Goal: Information Seeking & Learning: Learn about a topic

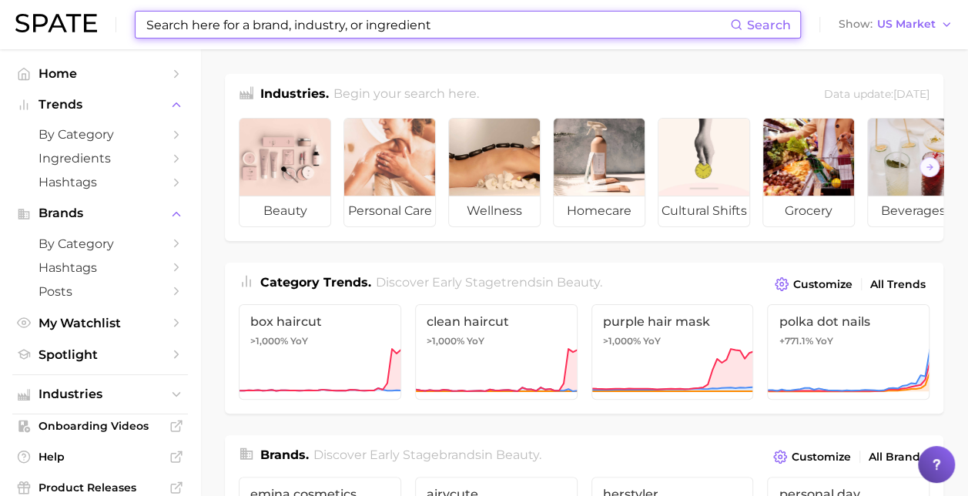
click at [393, 20] on input at bounding box center [437, 25] width 585 height 26
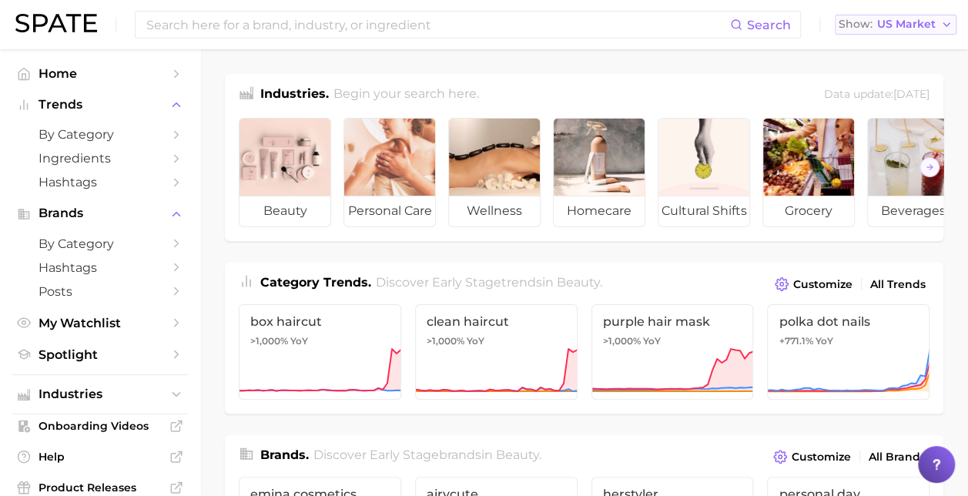
click at [906, 25] on span "US Market" at bounding box center [906, 24] width 59 height 8
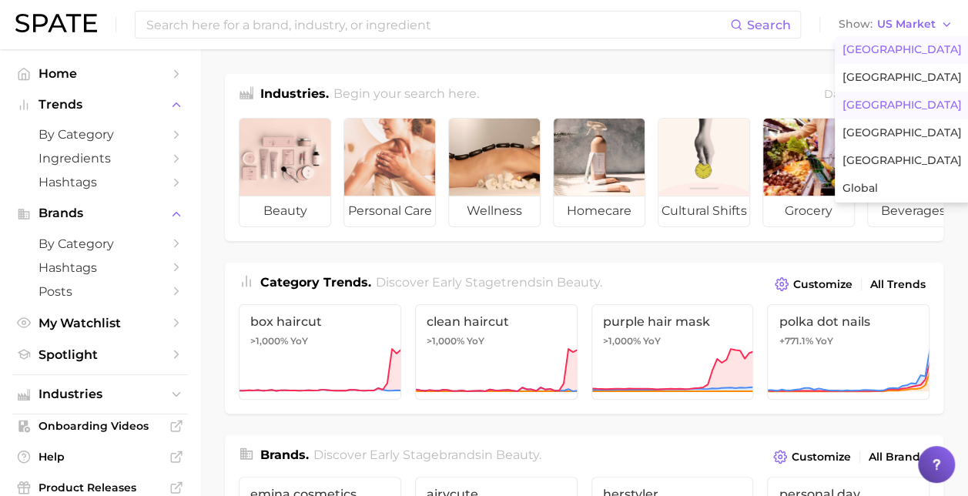
click at [873, 102] on span "[GEOGRAPHIC_DATA]" at bounding box center [901, 105] width 119 height 13
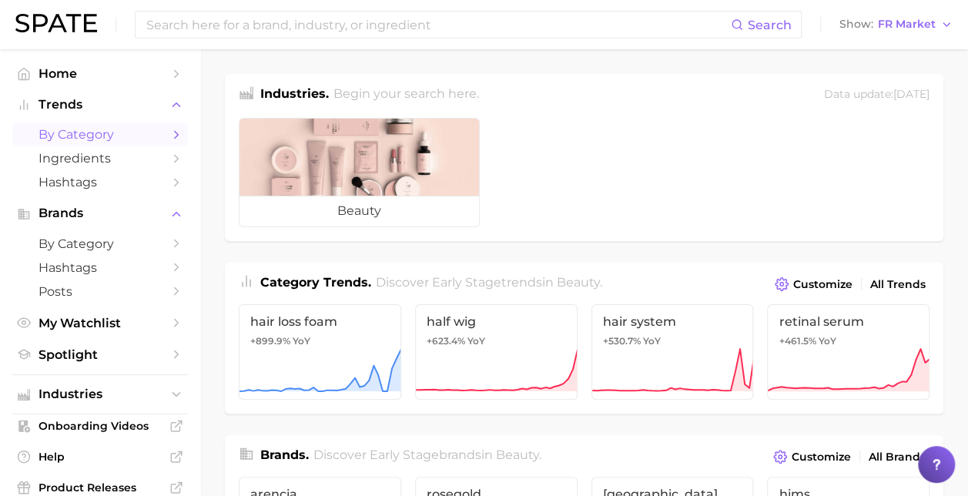
click at [136, 139] on span "by Category" at bounding box center [100, 134] width 123 height 15
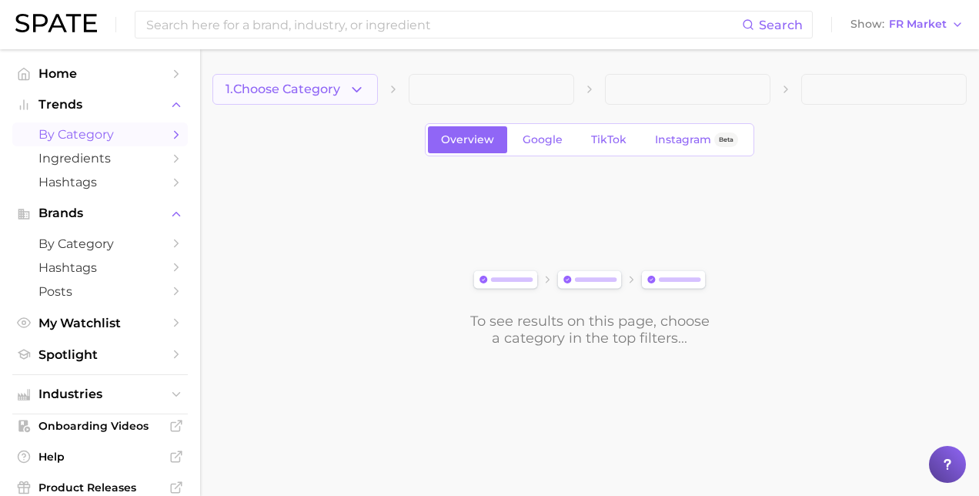
click at [325, 88] on span "1. Choose Category" at bounding box center [283, 89] width 115 height 14
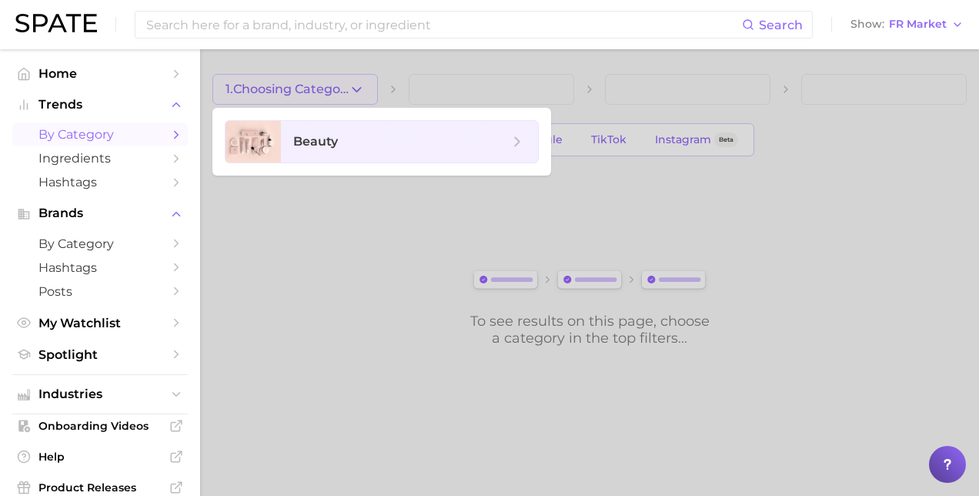
click at [295, 274] on div at bounding box center [489, 248] width 979 height 496
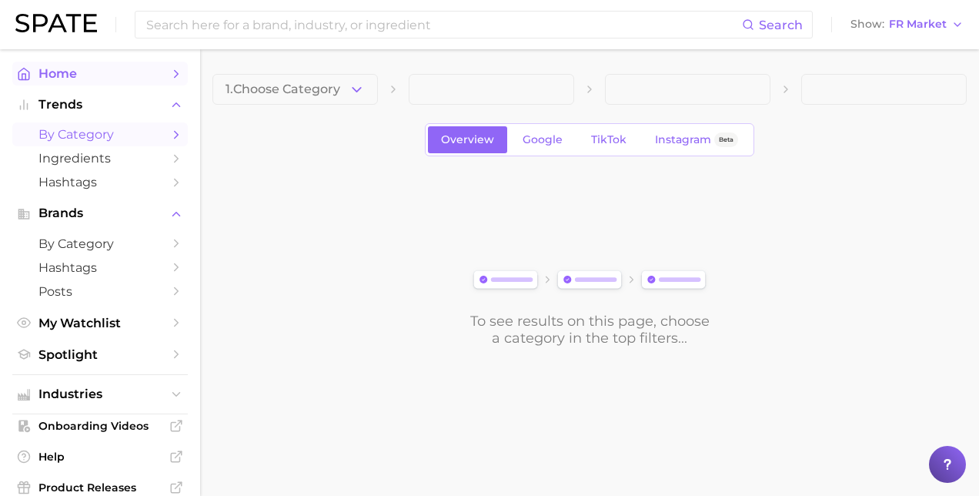
click at [92, 80] on span "Home" at bounding box center [100, 73] width 123 height 15
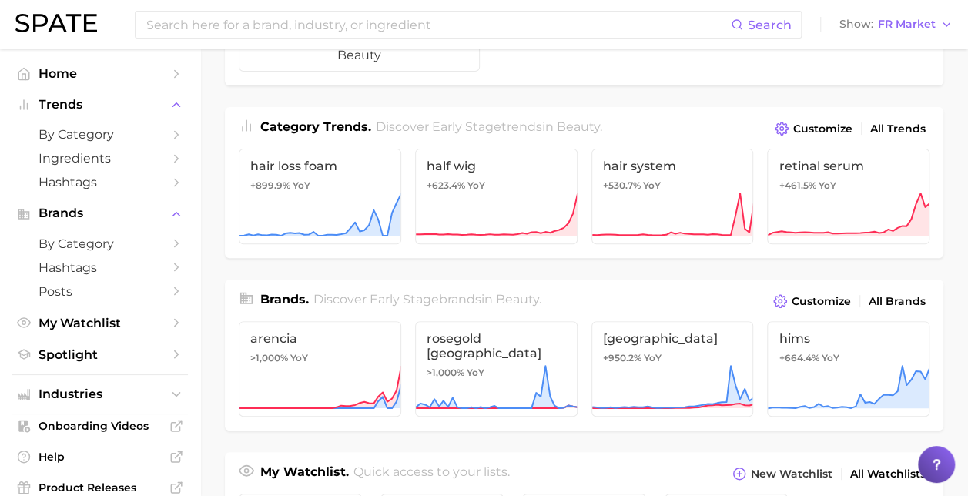
scroll to position [92, 0]
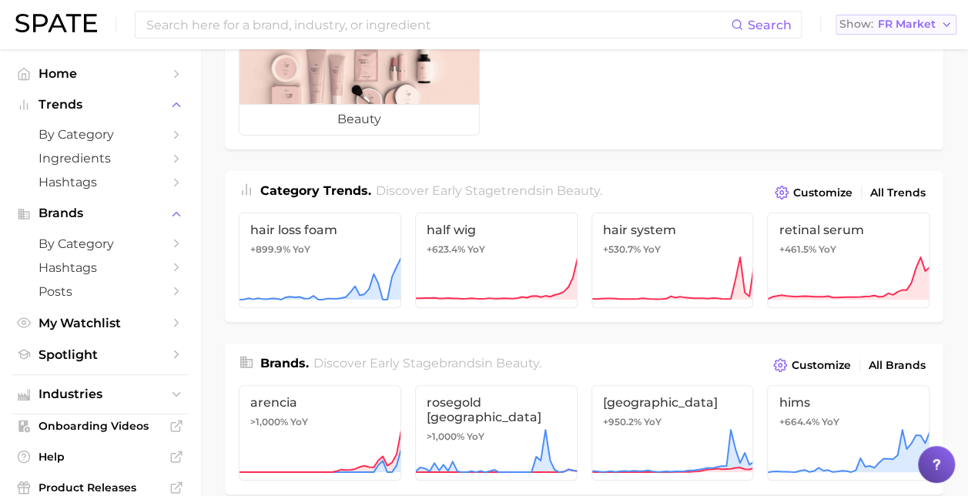
click at [892, 28] on span "FR Market" at bounding box center [907, 24] width 58 height 8
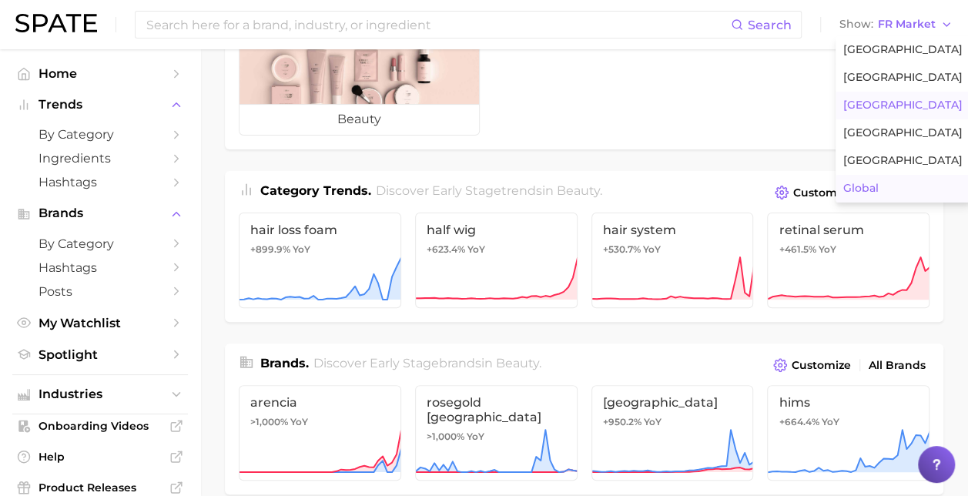
click at [865, 186] on span "Global" at bounding box center [860, 188] width 35 height 13
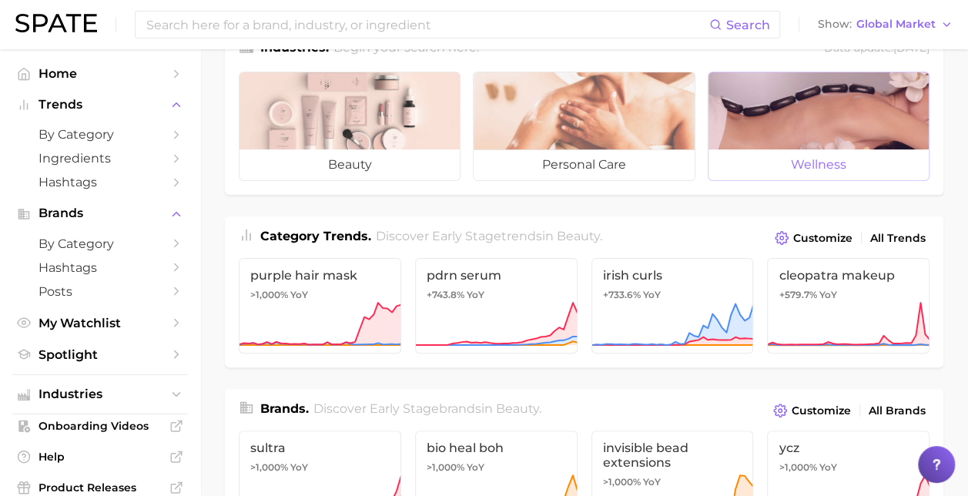
scroll to position [47, 0]
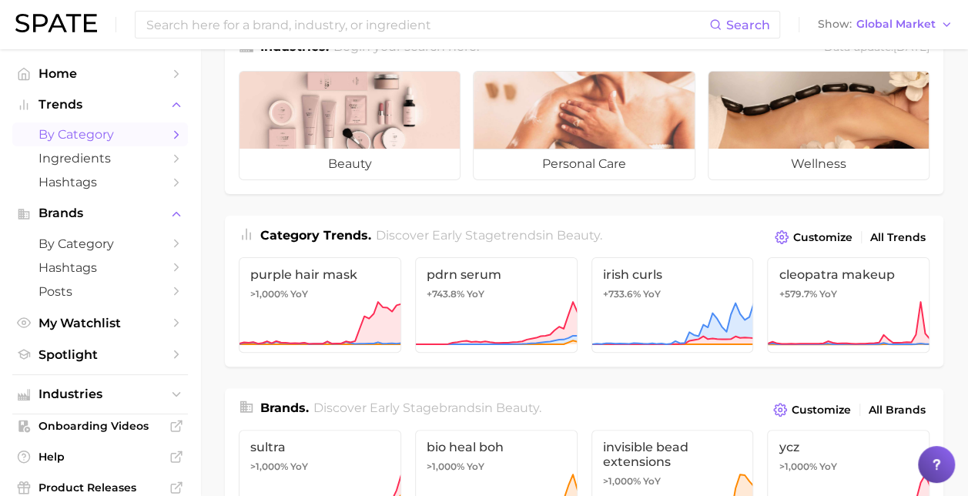
click at [93, 138] on span "by Category" at bounding box center [100, 134] width 123 height 15
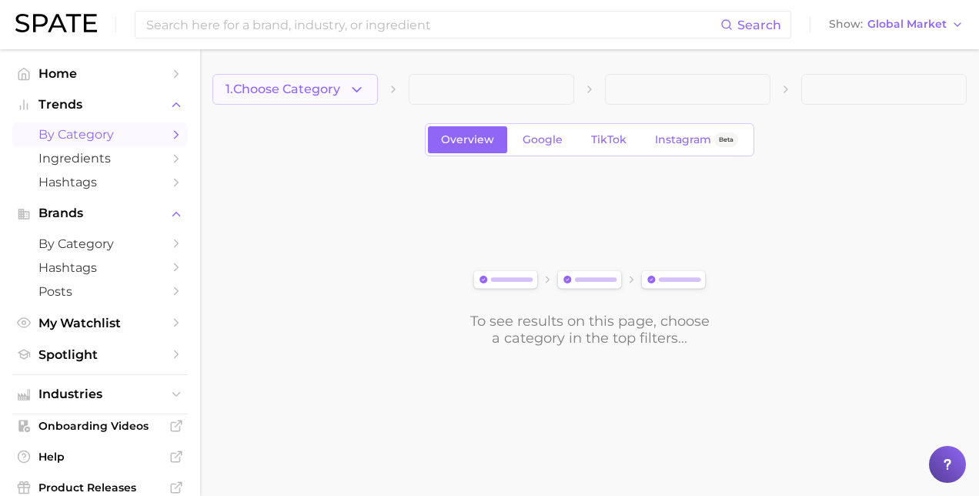
click at [270, 92] on span "1. Choose Category" at bounding box center [283, 89] width 115 height 14
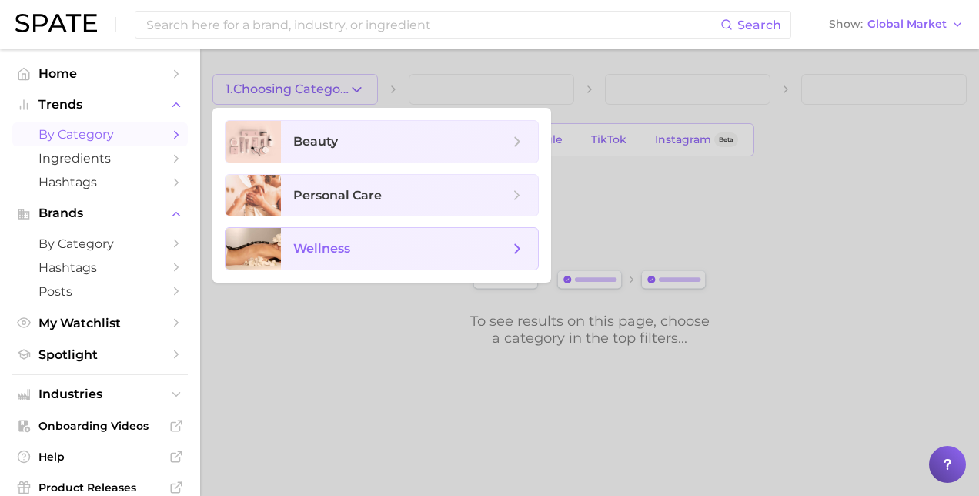
click at [361, 233] on span "wellness" at bounding box center [409, 249] width 257 height 42
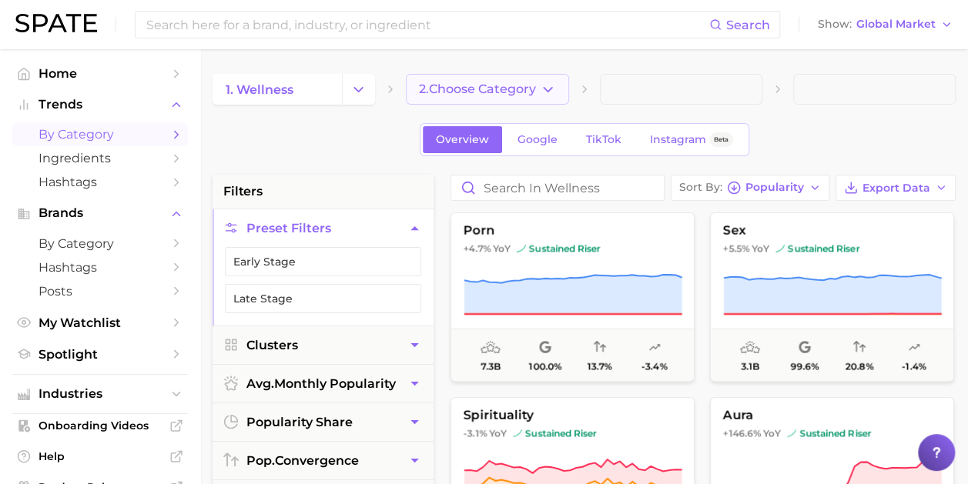
click at [467, 100] on button "2. Choose Category" at bounding box center [487, 89] width 162 height 31
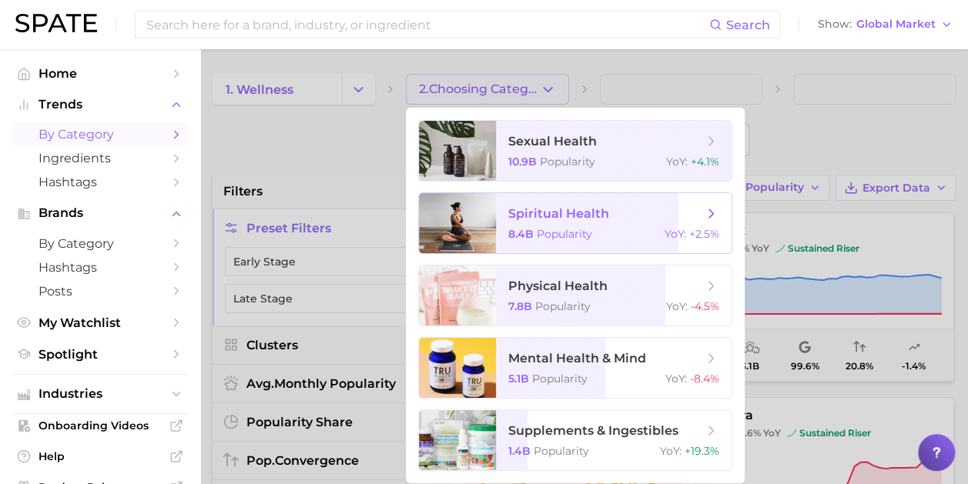
click at [527, 217] on span "spiritual health" at bounding box center [558, 213] width 101 height 15
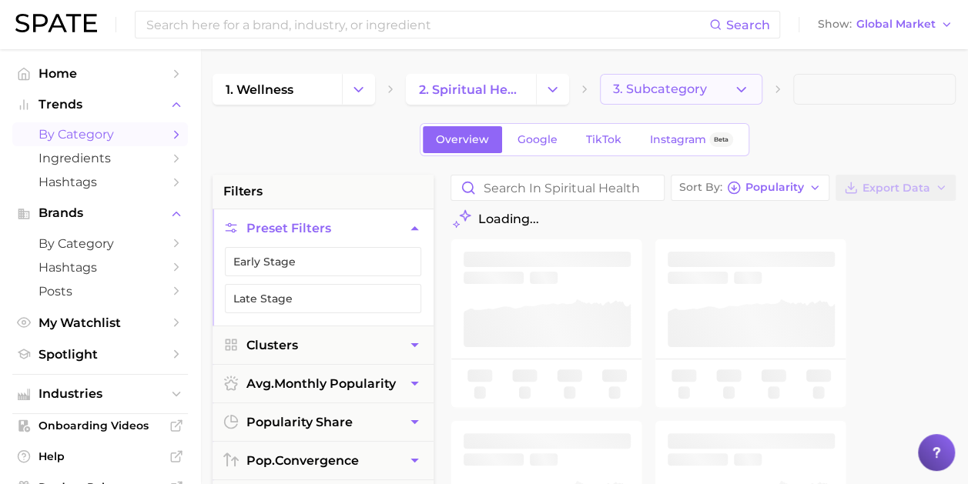
click at [641, 88] on span "3. Subcategory" at bounding box center [660, 89] width 94 height 14
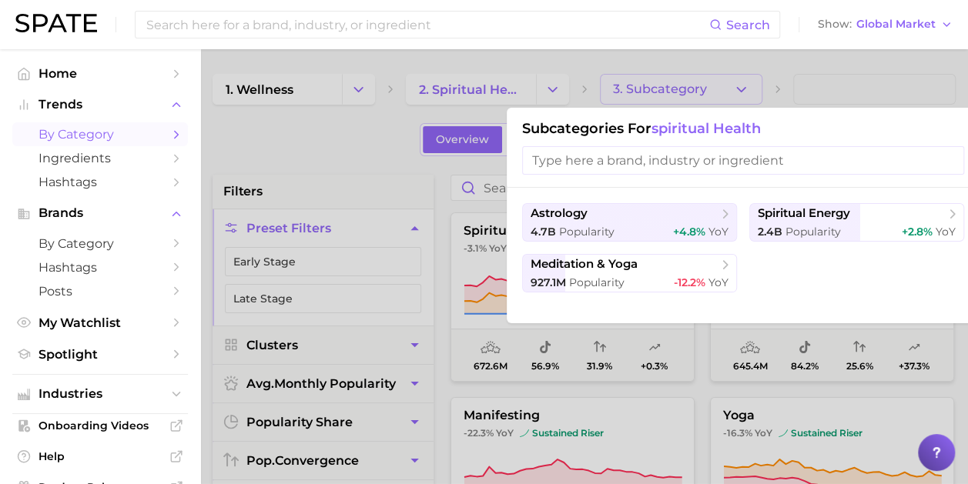
click at [641, 88] on div at bounding box center [484, 242] width 968 height 484
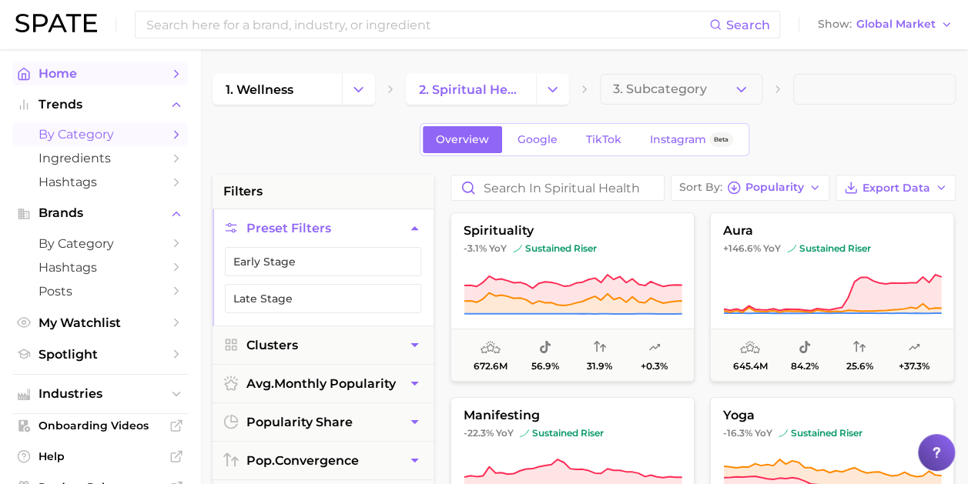
click at [101, 72] on span "Home" at bounding box center [100, 73] width 123 height 15
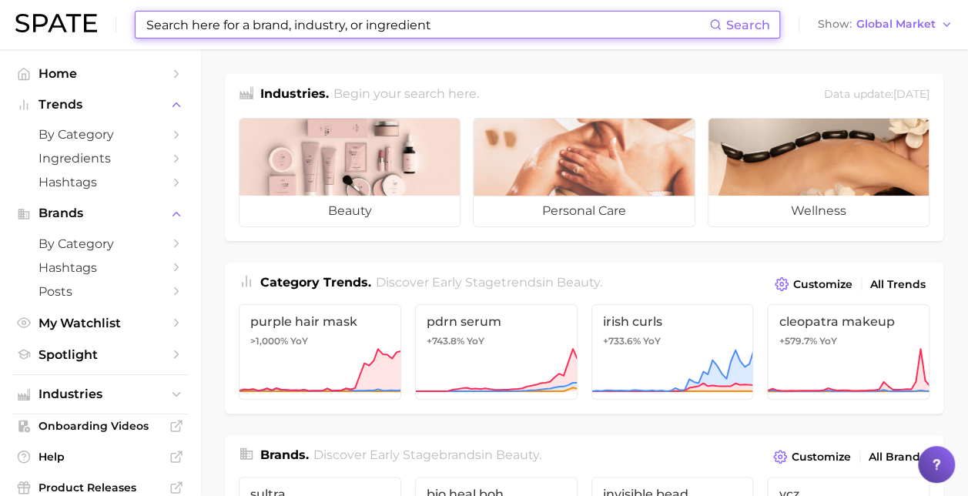
click at [505, 29] on input at bounding box center [427, 25] width 564 height 26
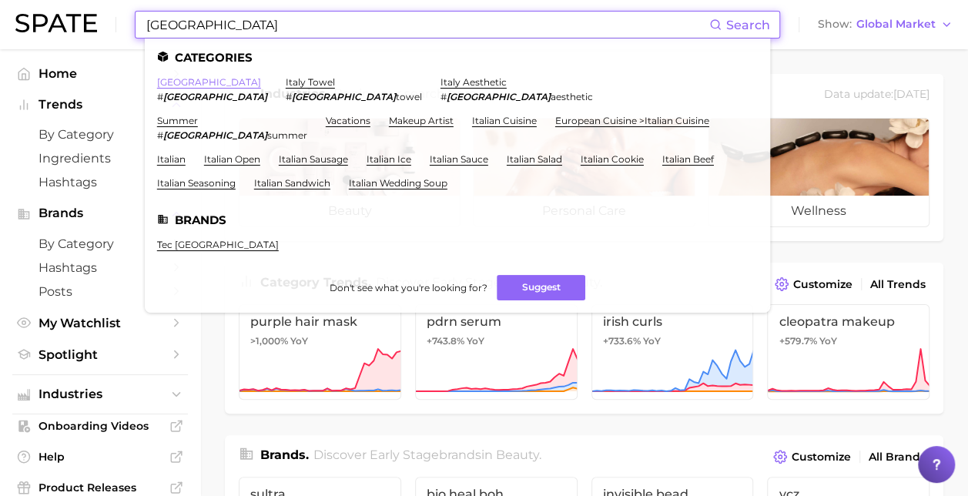
type input "[GEOGRAPHIC_DATA]"
click at [159, 85] on link "[GEOGRAPHIC_DATA]" at bounding box center [209, 82] width 104 height 12
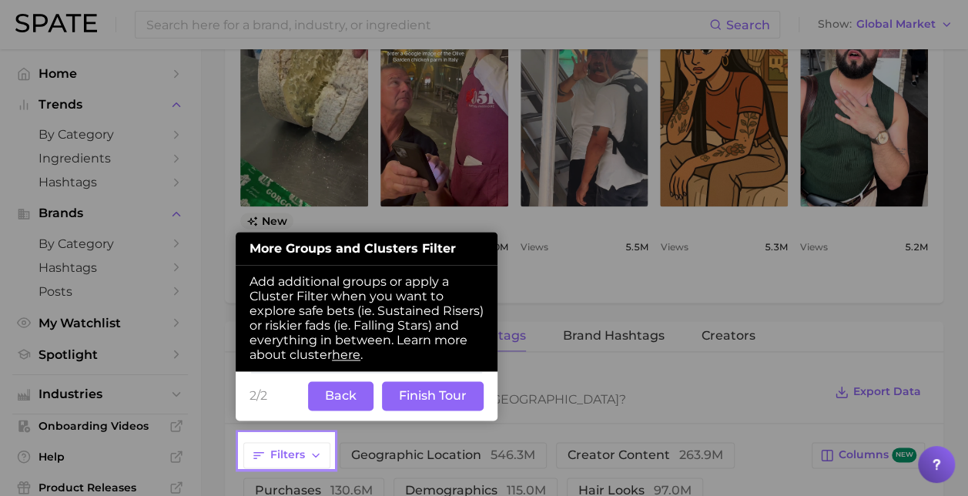
click at [356, 396] on button "Back" at bounding box center [340, 395] width 65 height 29
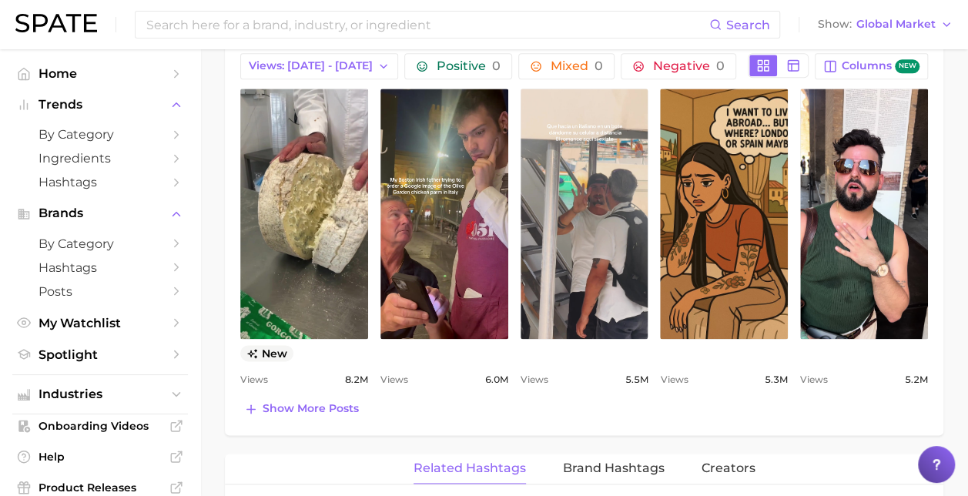
scroll to position [779, 0]
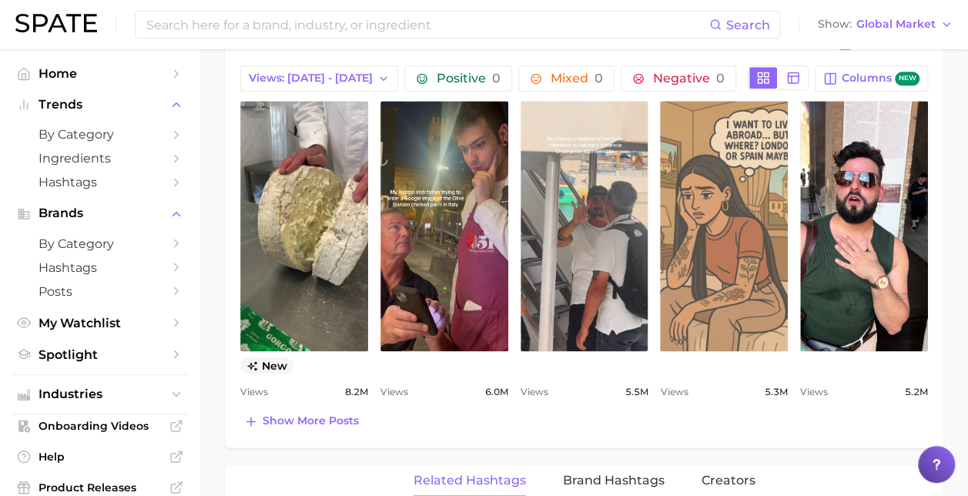
click at [712, 219] on link "view post on TikTok" at bounding box center [724, 226] width 128 height 250
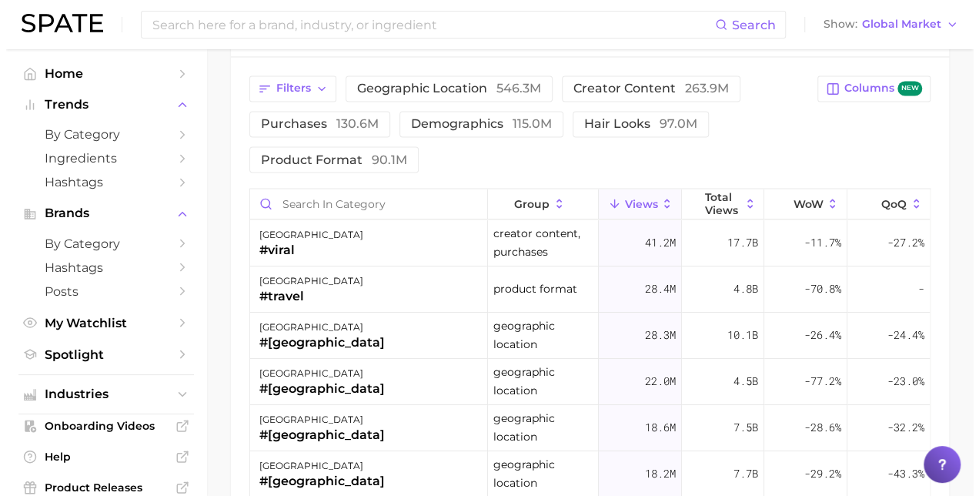
scroll to position [1292, 0]
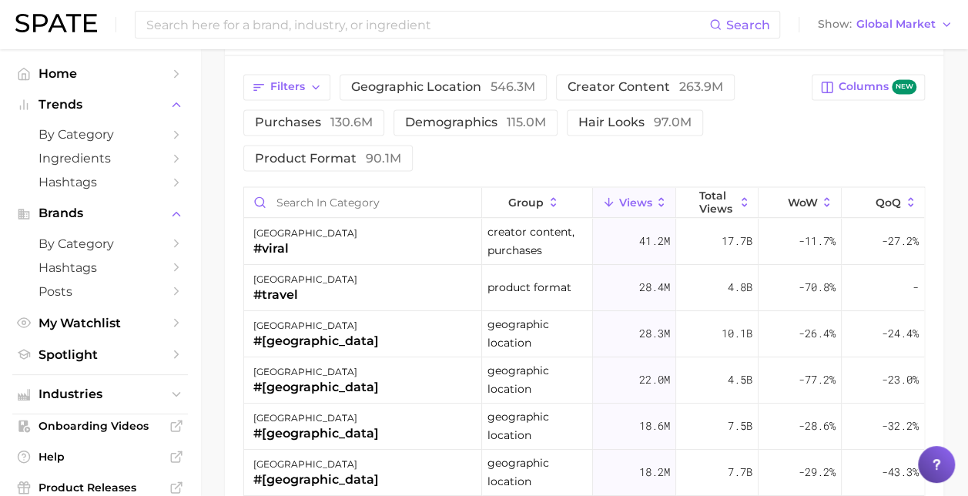
click at [420, 186] on div "group Views Total Views WoW QoQ [GEOGRAPHIC_DATA] #viral creator content, purch…" at bounding box center [583, 434] width 681 height 496
click at [296, 159] on span "product format 90.1m" at bounding box center [328, 158] width 146 height 12
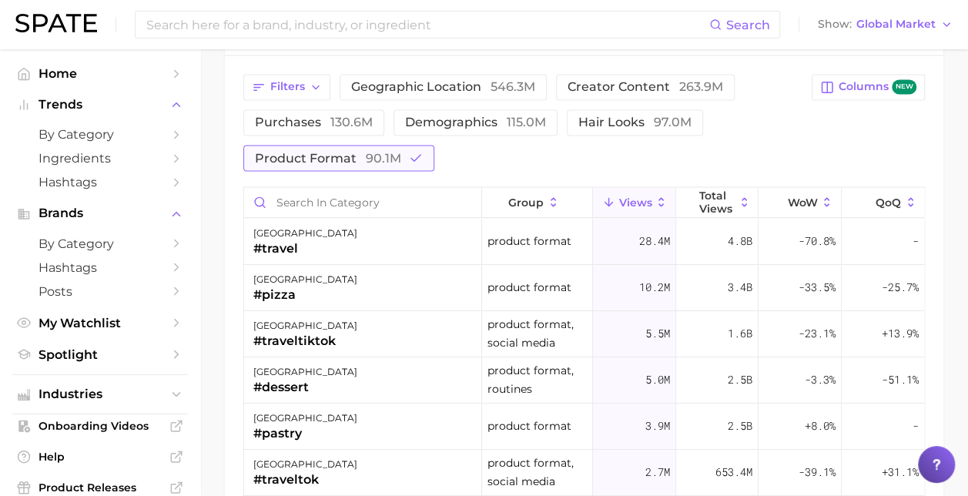
click at [352, 157] on span "product format 90.1m" at bounding box center [328, 158] width 146 height 12
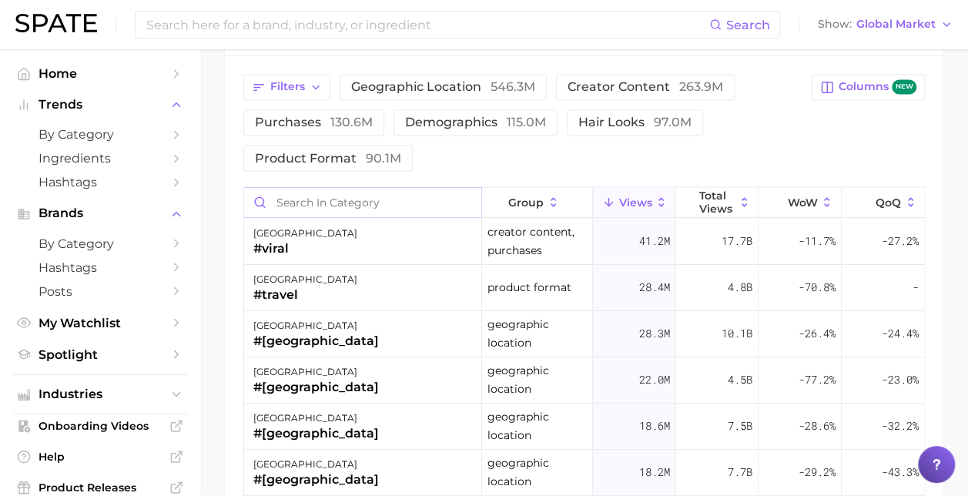
click at [332, 196] on input "Search in category" at bounding box center [362, 201] width 237 height 29
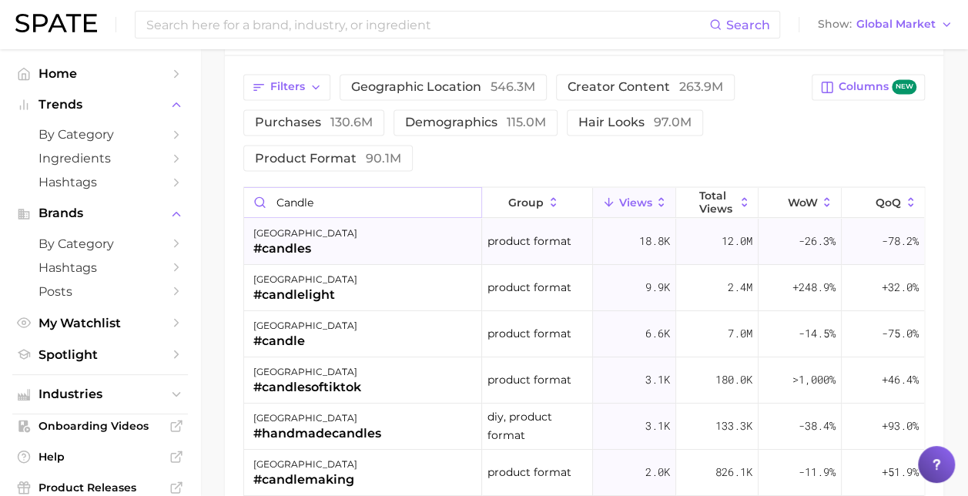
type input "candle"
click at [372, 241] on div "italy #candles" at bounding box center [363, 241] width 238 height 46
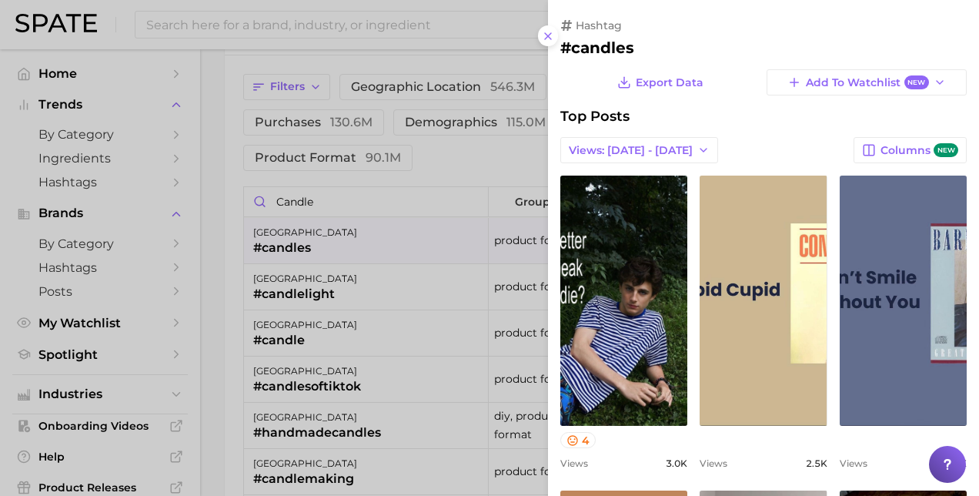
scroll to position [0, 0]
click at [655, 139] on button "Views: [DATE] - [DATE]" at bounding box center [640, 150] width 158 height 26
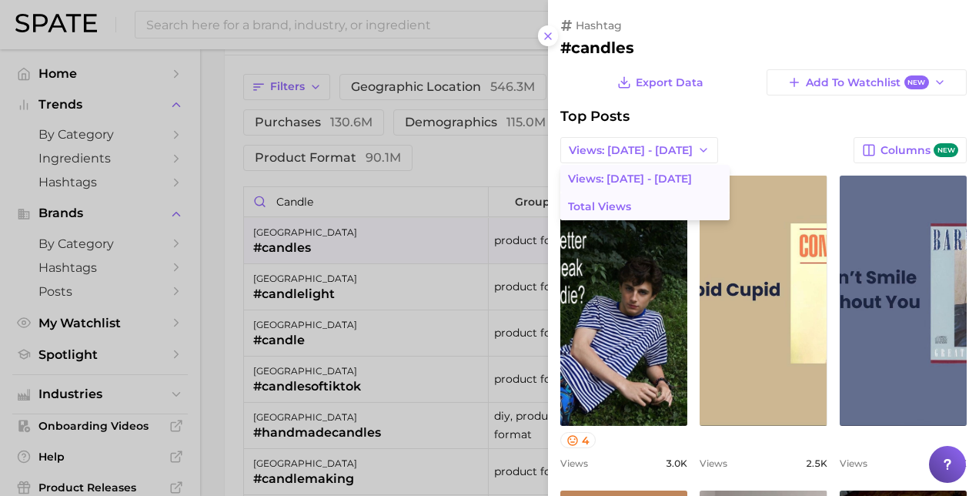
click at [627, 196] on button "Total Views" at bounding box center [645, 207] width 169 height 28
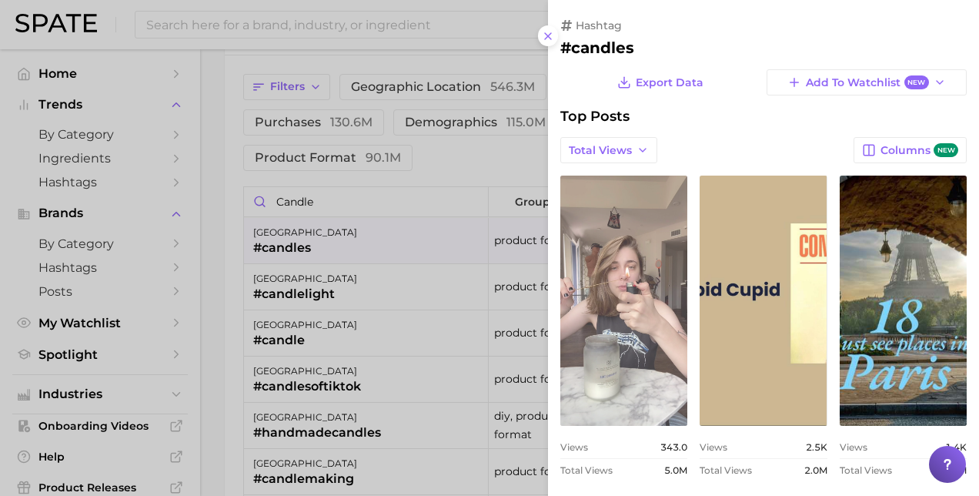
click at [664, 234] on link "view post on TikTok" at bounding box center [624, 301] width 127 height 250
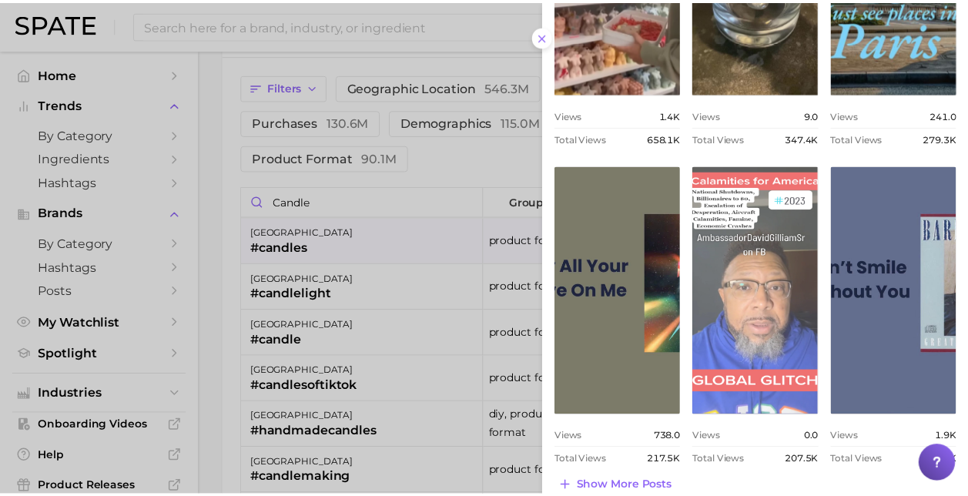
scroll to position [673, 0]
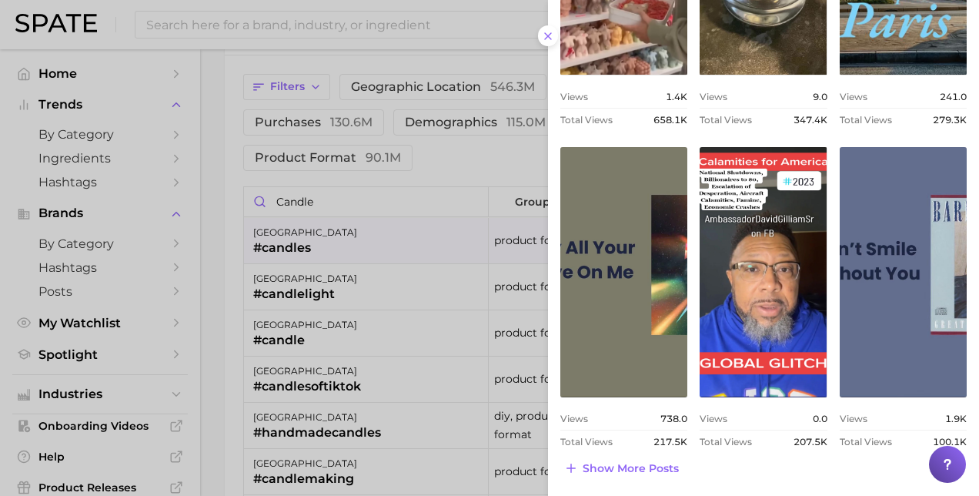
click at [368, 196] on div at bounding box center [489, 248] width 979 height 496
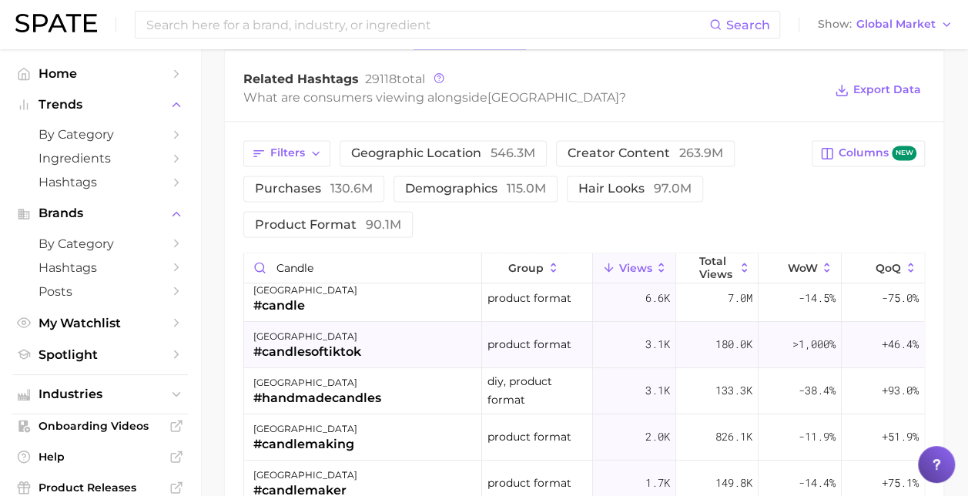
scroll to position [0, 0]
